Goal: Information Seeking & Learning: Get advice/opinions

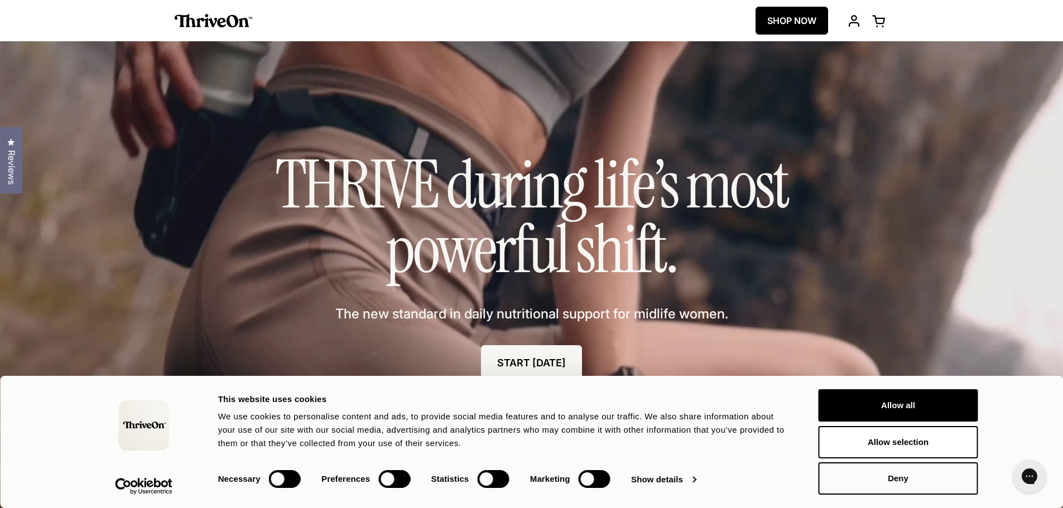
click at [6, 159] on span "Reviews" at bounding box center [11, 167] width 15 height 35
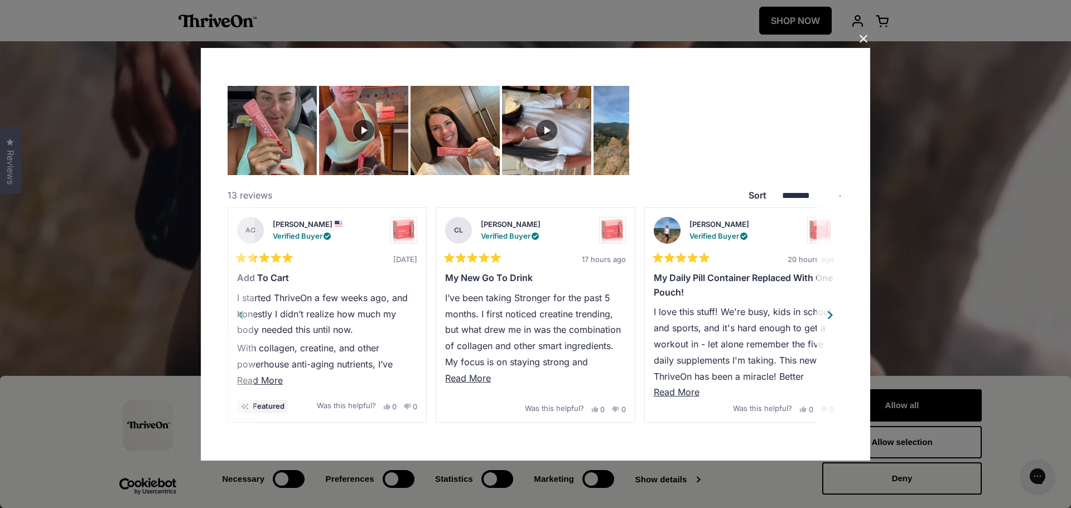
click at [402, 230] on img "View ThriveOn Stronger" at bounding box center [404, 229] width 27 height 27
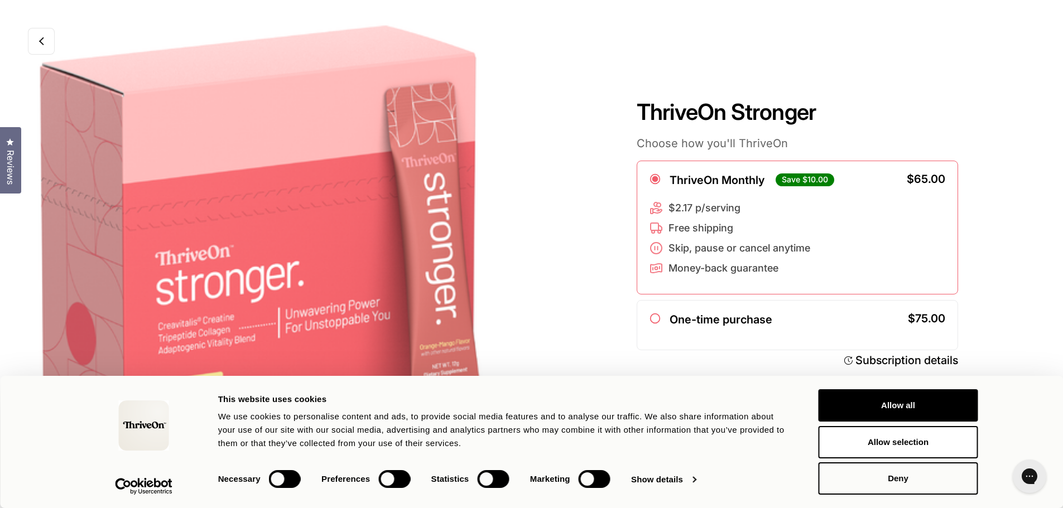
scroll to position [23, 0]
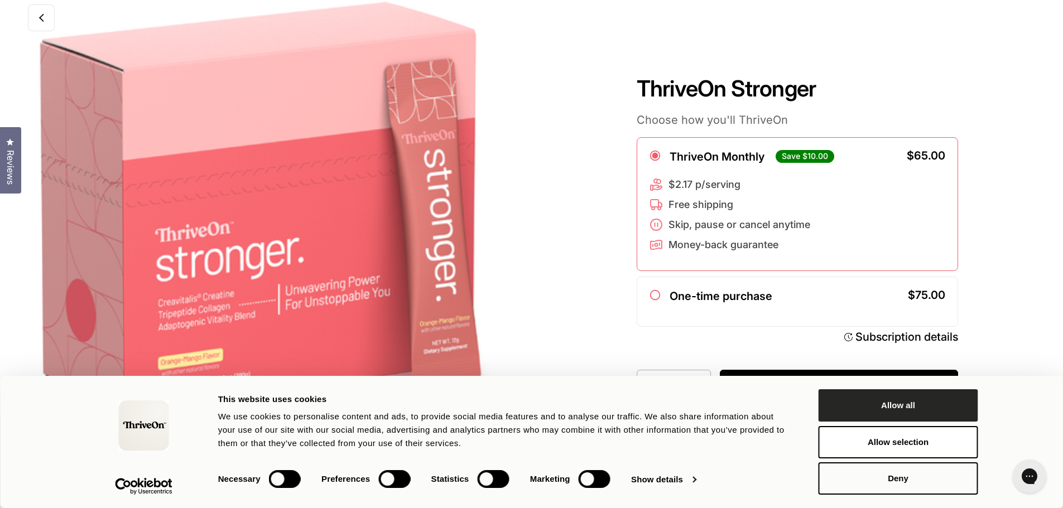
click at [891, 407] on button "Allow all" at bounding box center [898, 405] width 160 height 32
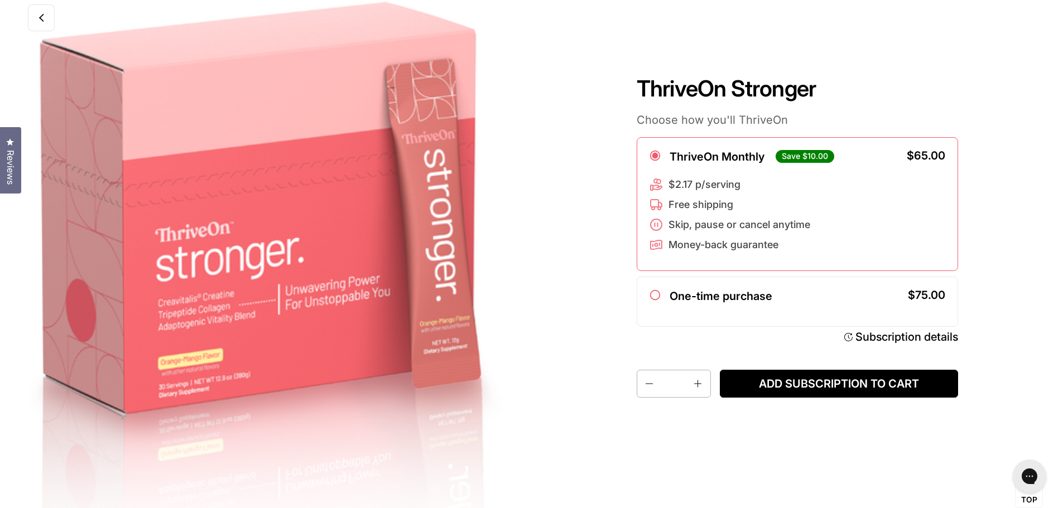
scroll to position [0, 0]
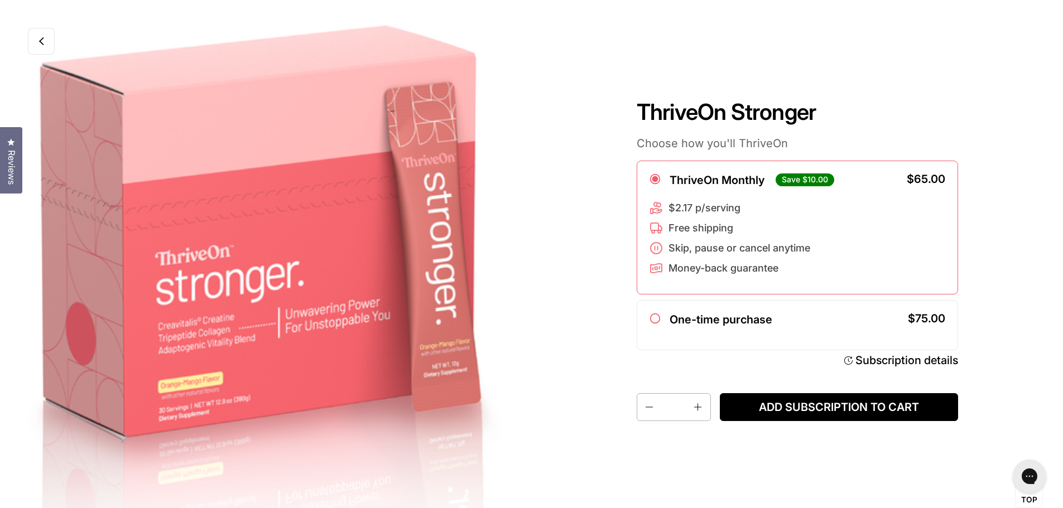
click at [0, 152] on div "Reviews Click to open the reviews dialog" at bounding box center [11, 160] width 22 height 67
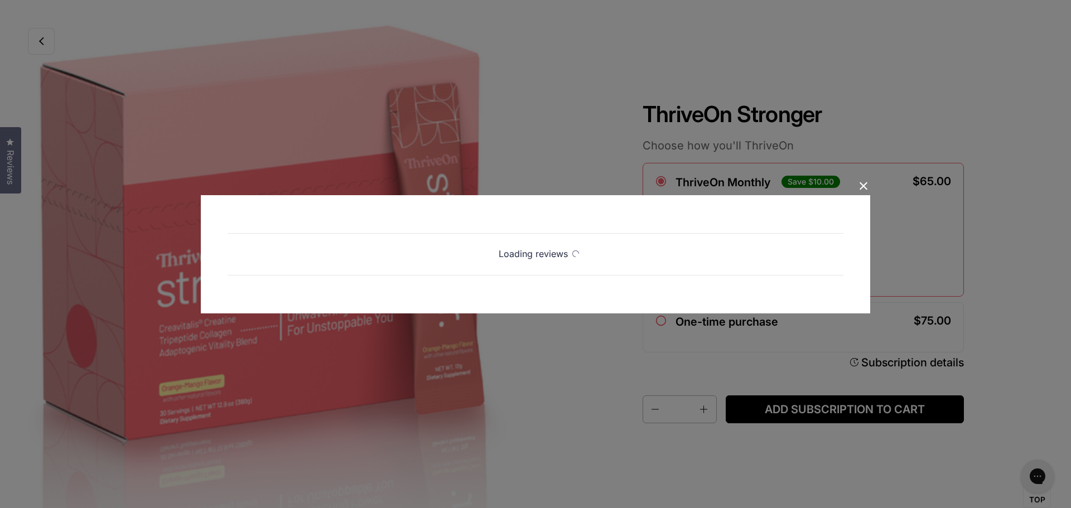
click at [56, 20] on div "All Reviews Loading reviews" at bounding box center [535, 254] width 1071 height 508
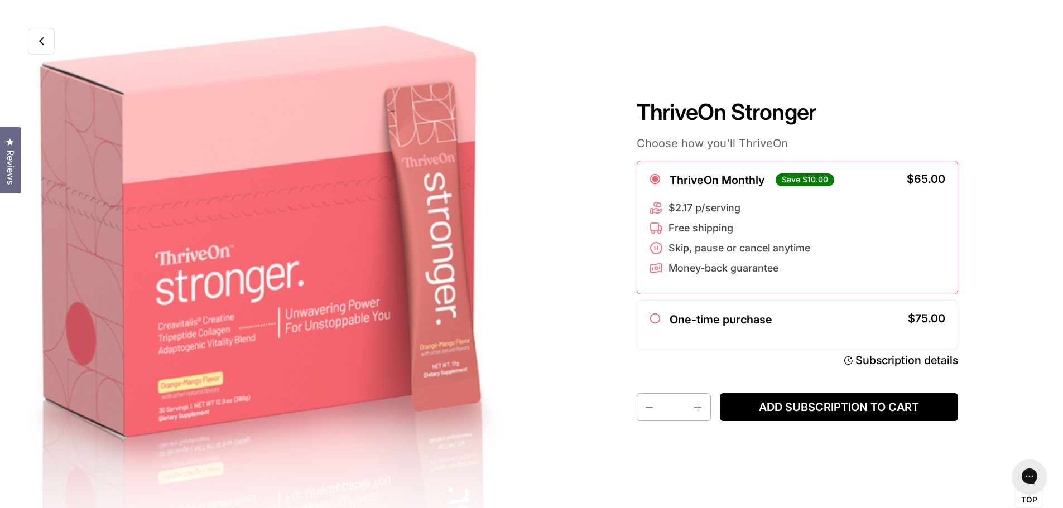
click at [47, 45] on link at bounding box center [41, 41] width 27 height 27
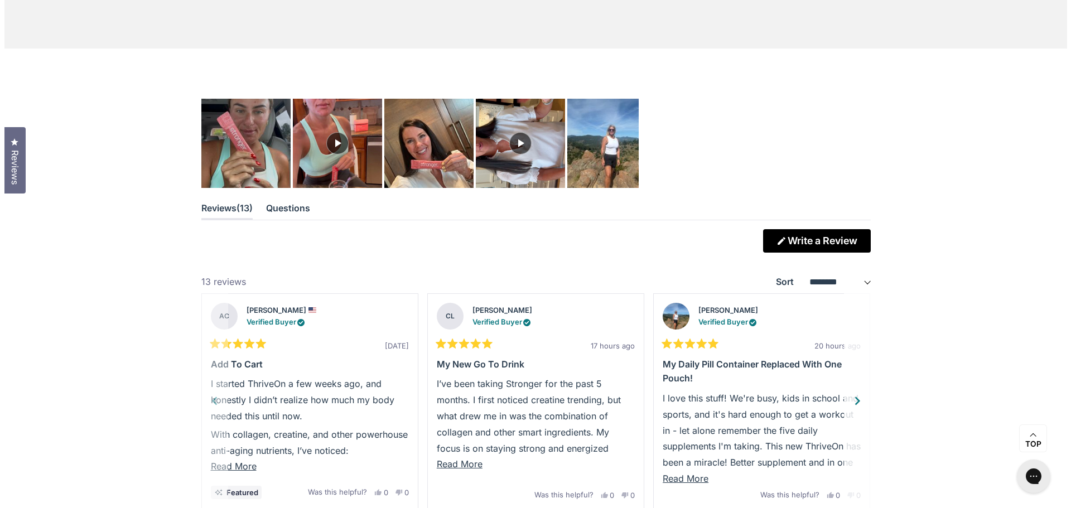
scroll to position [3050, 0]
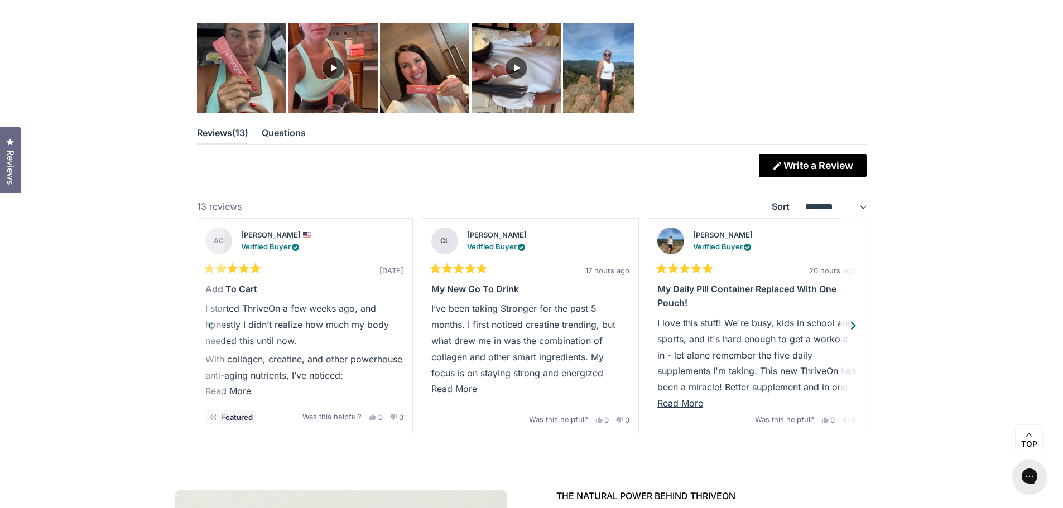
drag, startPoint x: 760, startPoint y: 267, endPoint x: 430, endPoint y: 254, distance: 330.5
click at [648, 256] on div "Rated 5 out of 5 stars 20 hours ago My daily pill container replaced with One p…" at bounding box center [756, 326] width 216 height 214
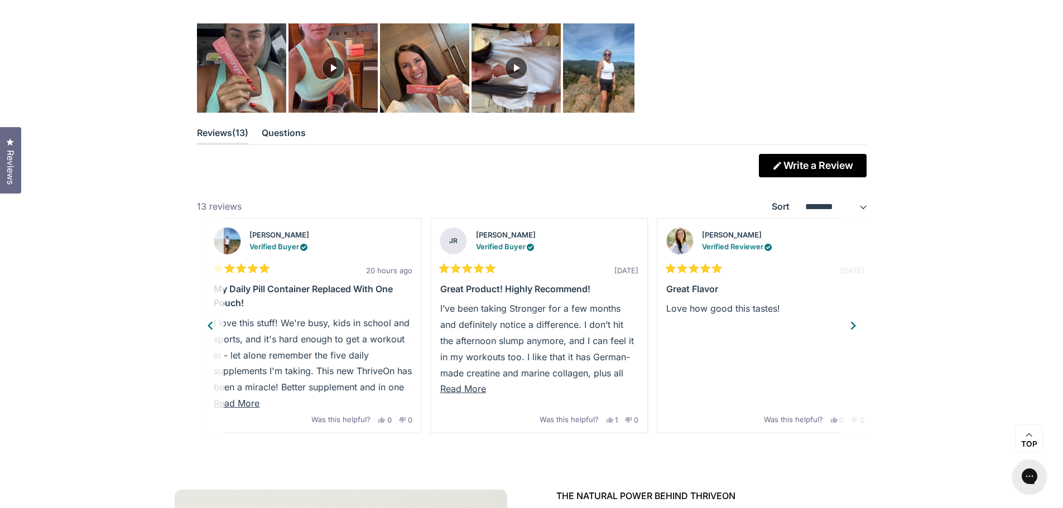
drag, startPoint x: 592, startPoint y: 329, endPoint x: 816, endPoint y: 360, distance: 226.0
click at [638, 361] on p "I’ve been taking Stronger for a few months and definitely notice a difference. …" at bounding box center [539, 373] width 198 height 144
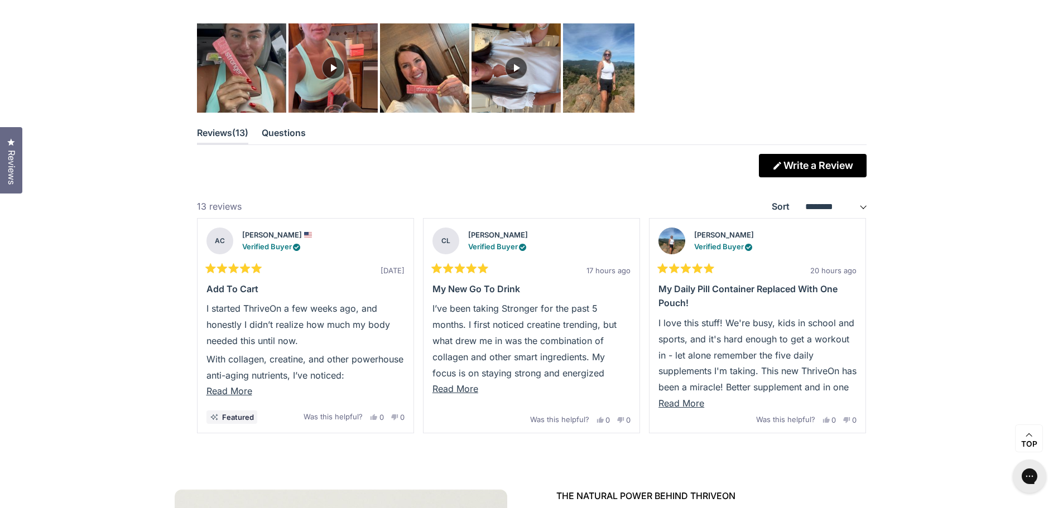
click at [13, 153] on span "Reviews" at bounding box center [11, 167] width 15 height 35
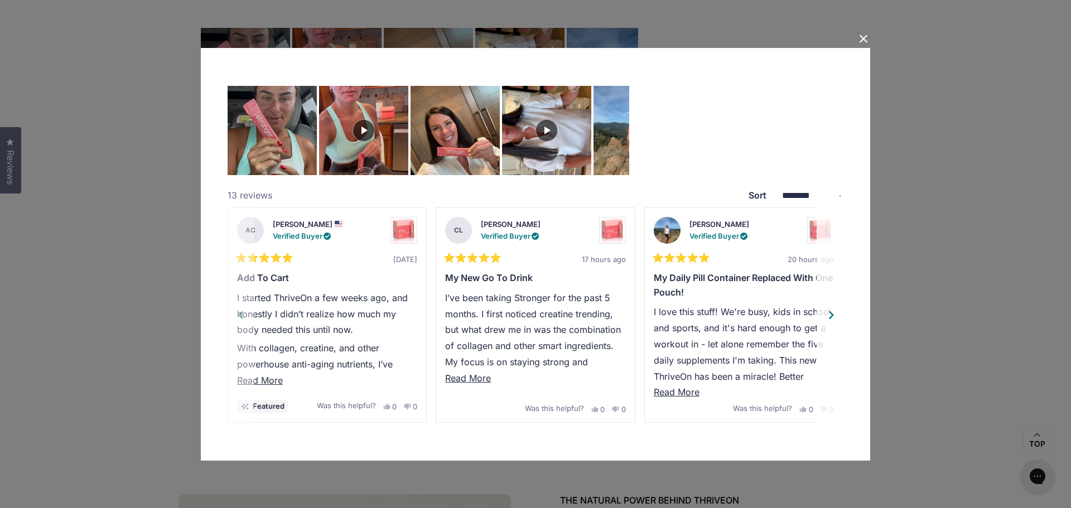
click at [825, 313] on div "Next" at bounding box center [831, 314] width 17 height 17
